Goal: Communication & Community: Share content

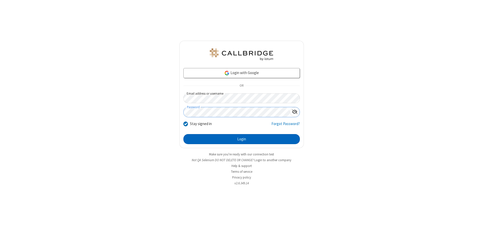
click at [241, 139] on button "Login" at bounding box center [241, 139] width 116 height 10
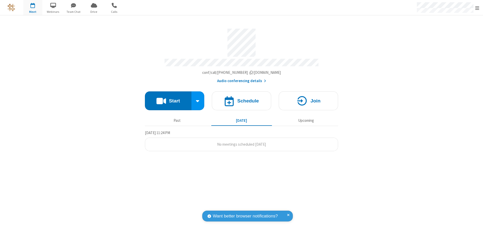
click at [168, 99] on button "Start" at bounding box center [168, 101] width 47 height 19
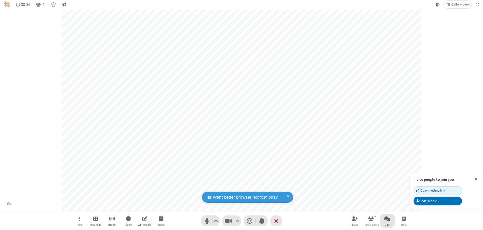
click at [387, 219] on span "Open chat" at bounding box center [387, 219] width 6 height 6
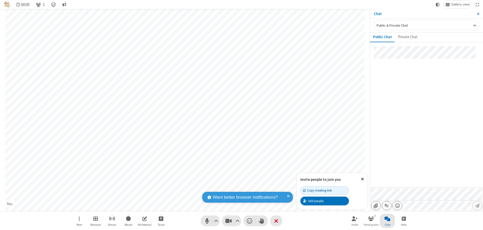
type input "C:\fakepath\doc_test.docx"
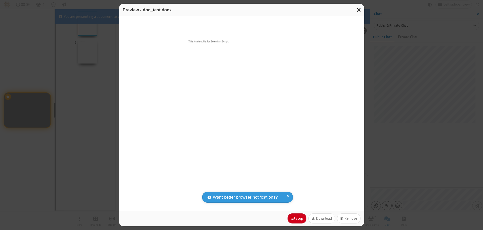
click at [359, 10] on span "Close modal" at bounding box center [359, 10] width 5 height 7
